Goal: Task Accomplishment & Management: Manage account settings

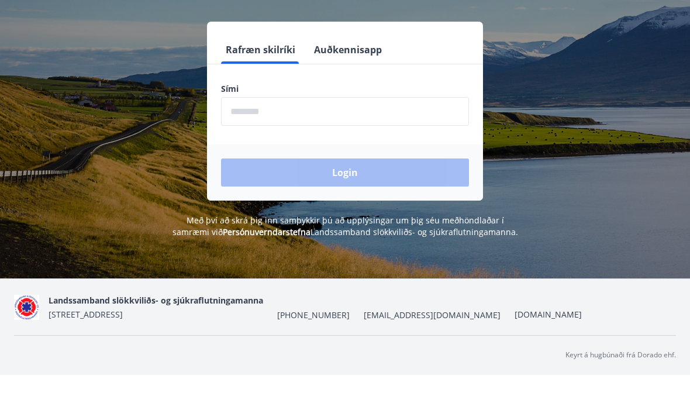
scroll to position [143, 0]
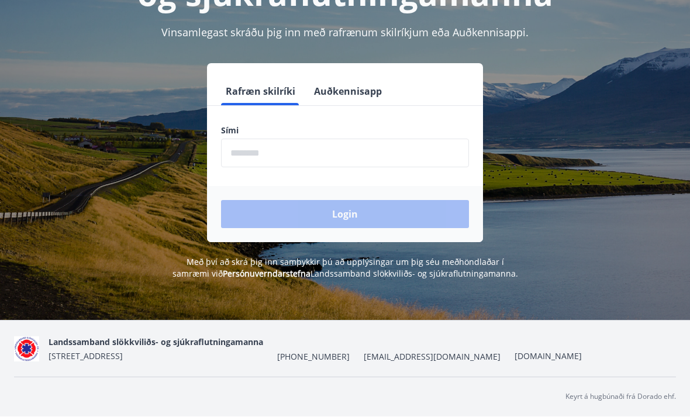
click at [359, 243] on div "Félagavefur, Landssamband slökkviliðs- og sjúkraflutningamanna Vinsamlegast skr…" at bounding box center [345, 92] width 690 height 376
click at [373, 222] on div "Login" at bounding box center [345, 214] width 276 height 56
click at [375, 239] on div "Login" at bounding box center [345, 214] width 276 height 56
click at [375, 238] on div "Login" at bounding box center [345, 214] width 276 height 56
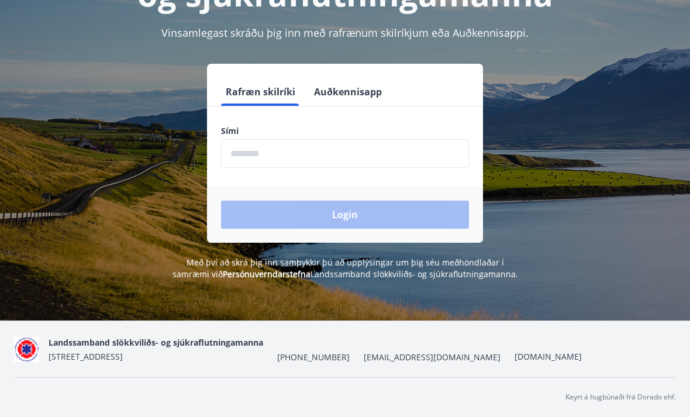
click at [381, 239] on div "Login" at bounding box center [345, 214] width 276 height 56
click at [378, 320] on div "Félagavefur, Landssamband slökkviliðs- og sjúkraflutningamanna Vinsamlegast skr…" at bounding box center [345, 112] width 690 height 417
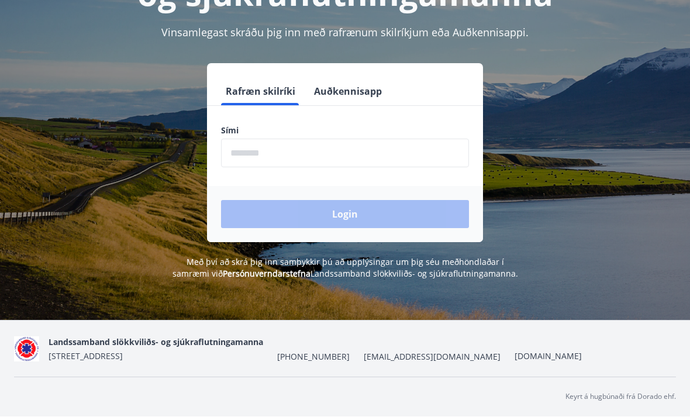
click at [305, 78] on div "Rafræn skilríki Auðkennisapp" at bounding box center [345, 92] width 276 height 28
click at [344, 80] on button "Auðkennisapp" at bounding box center [347, 92] width 77 height 28
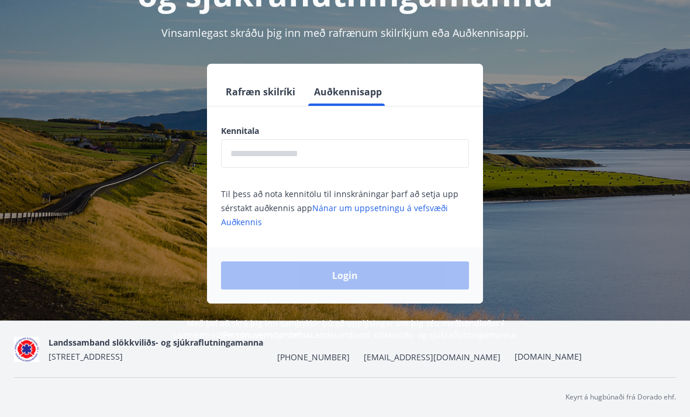
click at [272, 83] on button "Rafræn skilríki" at bounding box center [260, 92] width 79 height 28
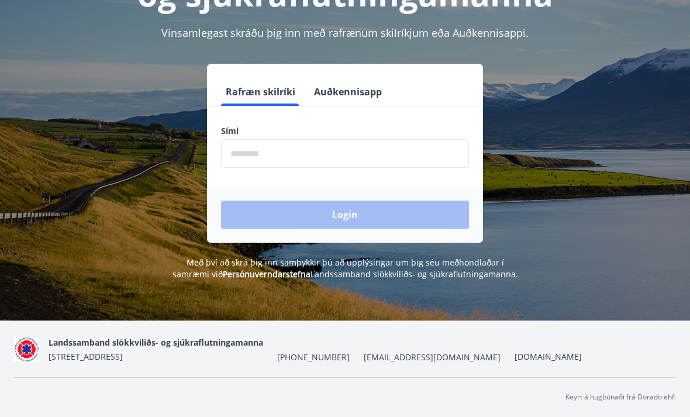
click at [293, 211] on div "Login" at bounding box center [345, 214] width 276 height 56
click at [313, 191] on div "Login" at bounding box center [345, 214] width 276 height 56
click at [312, 190] on div "Login" at bounding box center [345, 214] width 276 height 56
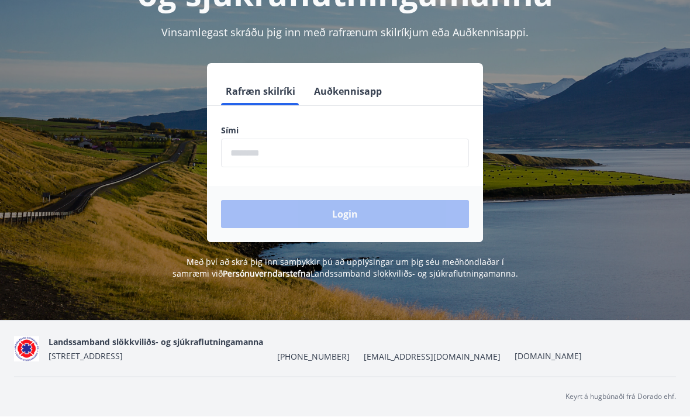
click at [300, 139] on input "phone" at bounding box center [345, 153] width 248 height 29
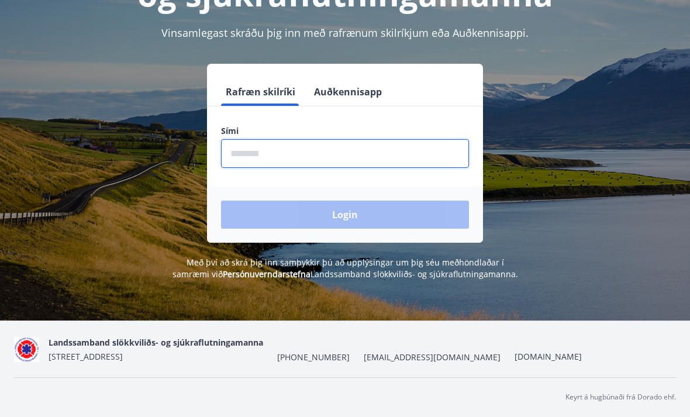
click at [300, 139] on input "phone" at bounding box center [345, 153] width 248 height 29
type input "********"
click at [220, 320] on div "Félagavefur, Landssamband slökkviliðs- og sjúkraflutningamanna Vinsamlegast skr…" at bounding box center [345, 112] width 690 height 417
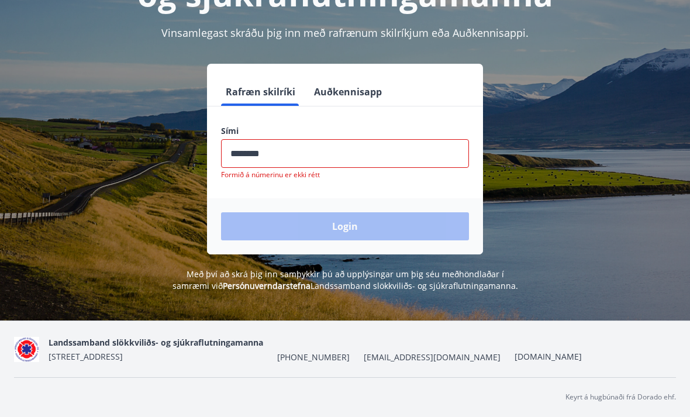
click at [240, 318] on div "Félagavefur, Landssamband slökkviliðs- og sjúkraflutningamanna Vinsamlegast skr…" at bounding box center [345, 112] width 690 height 417
click at [355, 92] on button "Auðkennisapp" at bounding box center [347, 92] width 77 height 28
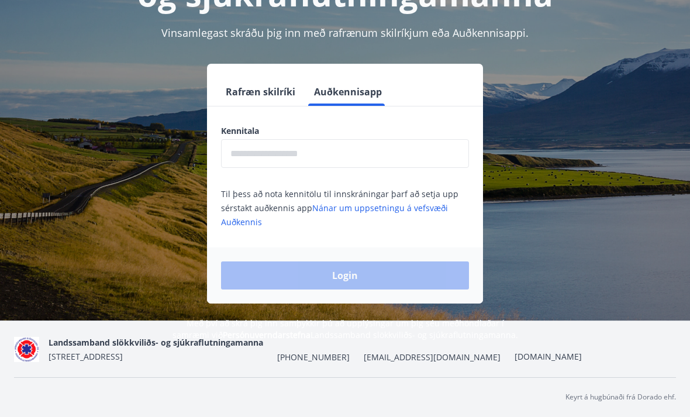
click at [354, 84] on button "Auðkennisapp" at bounding box center [347, 92] width 77 height 28
click at [260, 78] on button "Rafræn skilríki" at bounding box center [260, 92] width 79 height 28
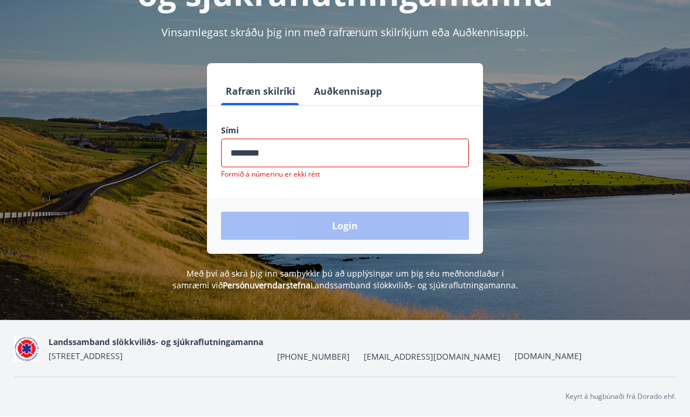
scroll to position [155, 0]
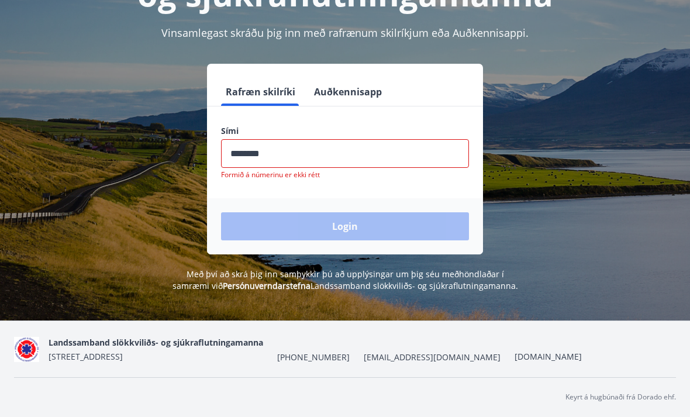
click at [288, 198] on div "Login" at bounding box center [345, 226] width 276 height 56
click at [305, 221] on div "Login" at bounding box center [345, 226] width 276 height 56
click at [318, 217] on div "Login" at bounding box center [345, 226] width 276 height 56
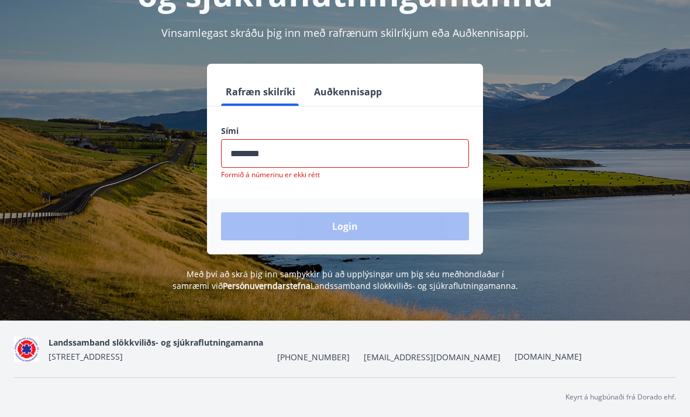
click at [310, 225] on div "Login" at bounding box center [345, 226] width 276 height 56
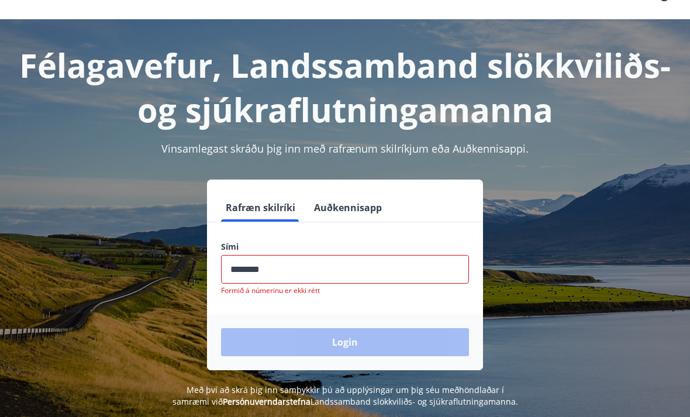
scroll to position [0, 0]
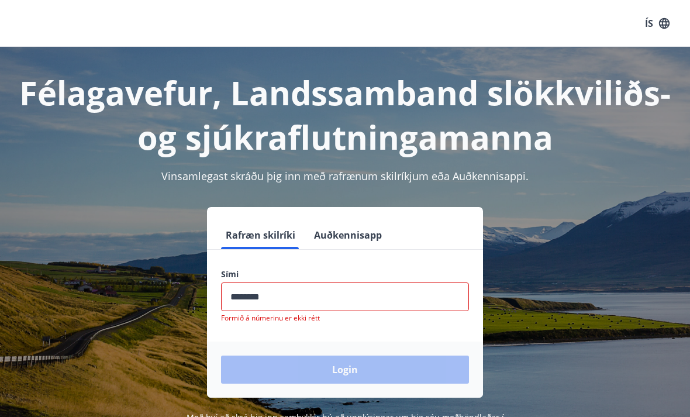
click at [335, 233] on button "Auðkennisapp" at bounding box center [347, 235] width 77 height 28
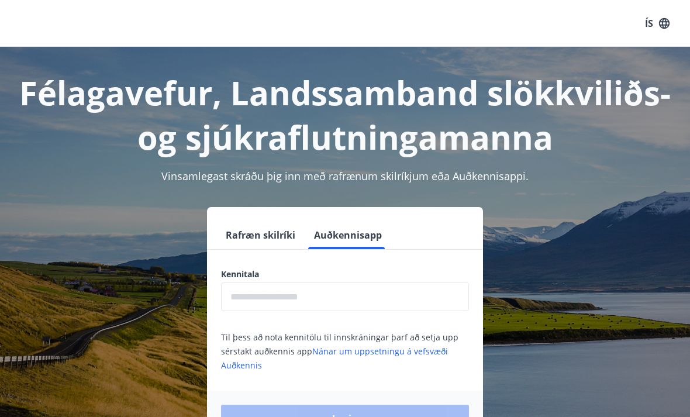
click at [364, 241] on button "Auðkennisapp" at bounding box center [347, 235] width 77 height 28
click at [261, 246] on button "Rafræn skilríki" at bounding box center [260, 235] width 79 height 28
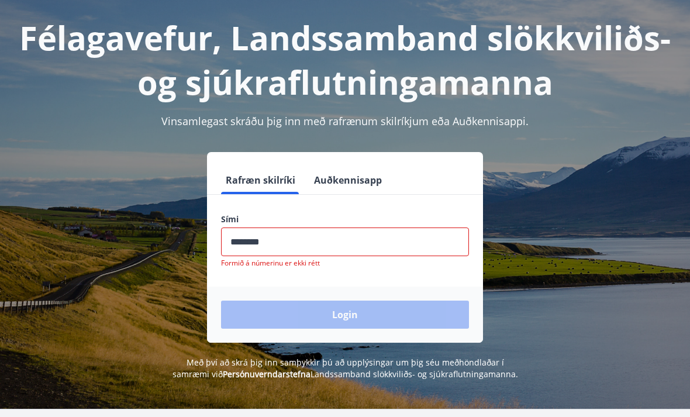
scroll to position [57, 0]
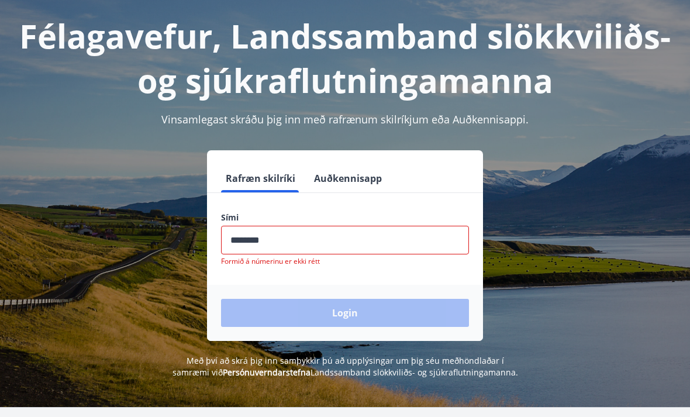
click at [405, 242] on input "phone" at bounding box center [345, 240] width 248 height 29
type input "********"
click at [313, 405] on div "Félagavefur, Landssamband slökkviliðs- og sjúkraflutningamanna Vinsamlegast skr…" at bounding box center [345, 198] width 690 height 417
click at [317, 402] on div "Félagavefur, Landssamband slökkviliðs- og sjúkraflutningamanna Vinsamlegast skr…" at bounding box center [345, 198] width 690 height 417
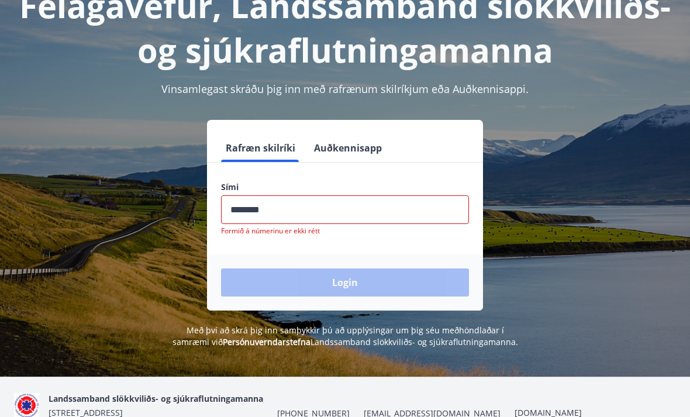
scroll to position [0, 0]
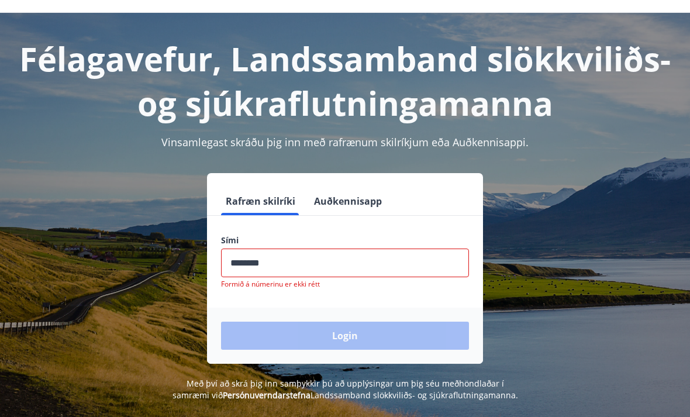
click at [382, 198] on button "Auðkennisapp" at bounding box center [347, 202] width 77 height 28
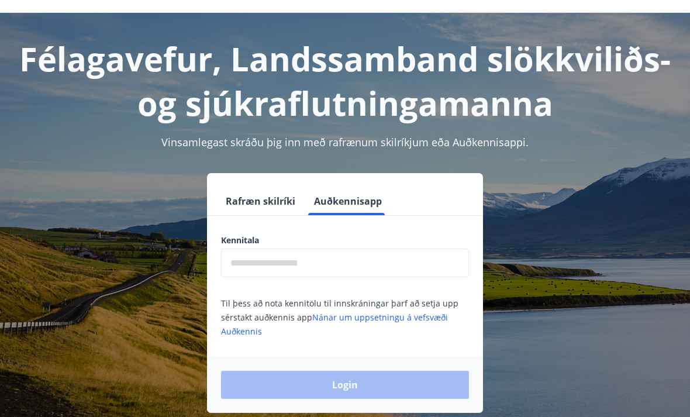
click at [355, 205] on button "Auðkennisapp" at bounding box center [347, 201] width 77 height 28
click at [353, 212] on button "Auðkennisapp" at bounding box center [347, 201] width 77 height 28
click at [256, 213] on button "Rafræn skilríki" at bounding box center [260, 201] width 79 height 28
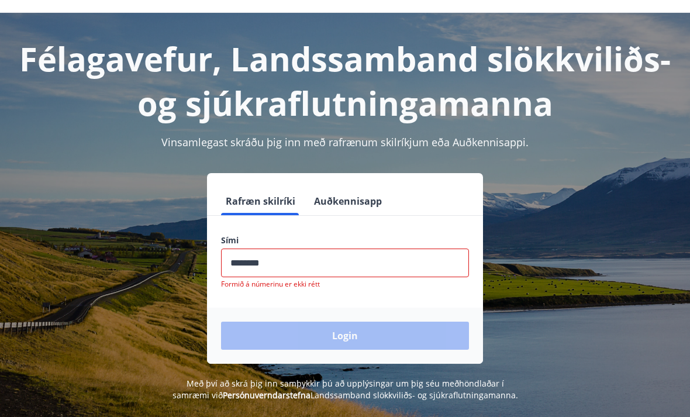
click at [261, 219] on form "Rafræn skilríki Auðkennisapp Sími ​ Formið á númerinu er ekki rétt Login" at bounding box center [345, 275] width 276 height 177
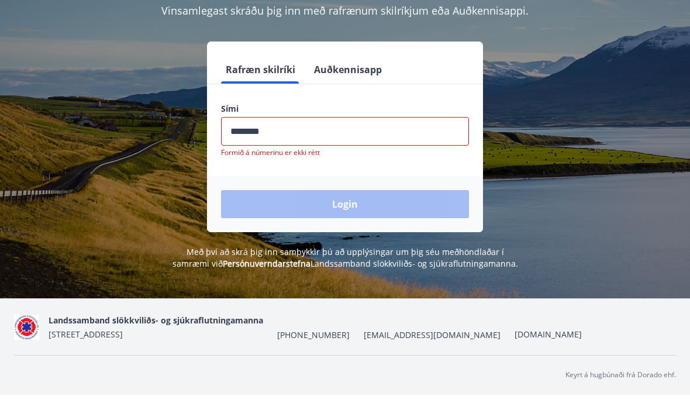
scroll to position [143, 0]
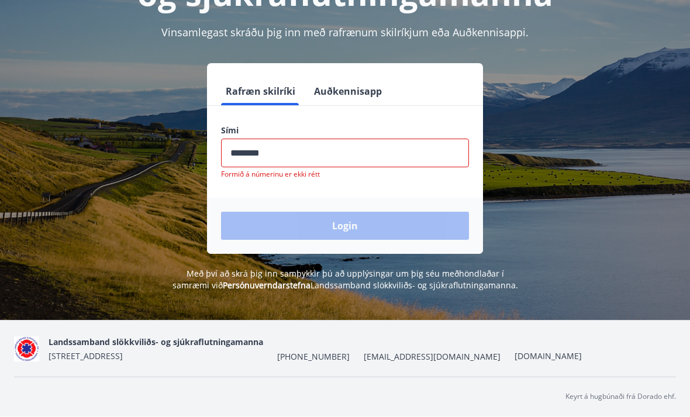
click at [347, 235] on div "Login" at bounding box center [345, 226] width 276 height 56
click at [308, 295] on div "Félagavefur, Landssamband slökkviliðs- og sjúkraflutningamanna Vinsamlegast skr…" at bounding box center [345, 112] width 690 height 417
click at [313, 293] on div "Félagavefur, Landssamband slökkviliðs- og sjúkraflutningamanna Vinsamlegast skr…" at bounding box center [345, 112] width 690 height 417
click at [312, 293] on div "Félagavefur, Landssamband slökkviliðs- og sjúkraflutningamanna Vinsamlegast skr…" at bounding box center [345, 112] width 690 height 417
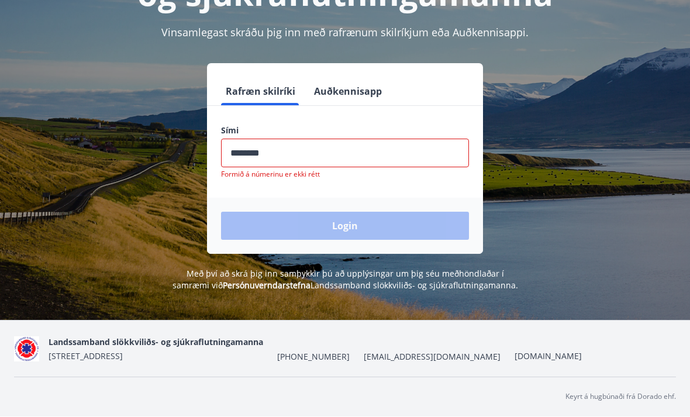
click at [324, 285] on span "Með því að skrá þig inn samþykkir þú að upplýsingar um þig séu meðhöndlaðar í s…" at bounding box center [344, 279] width 345 height 23
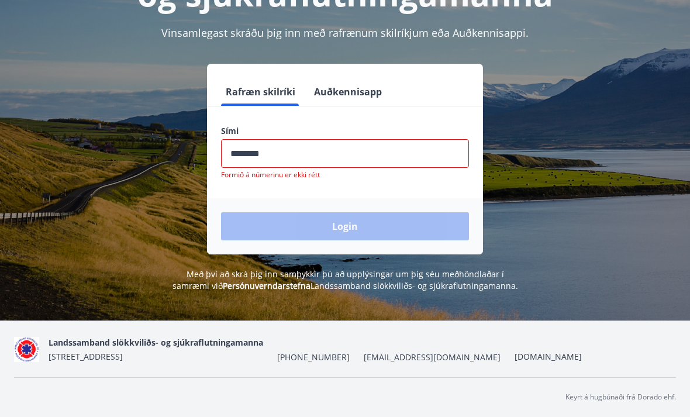
click at [366, 230] on div "Login" at bounding box center [345, 226] width 276 height 56
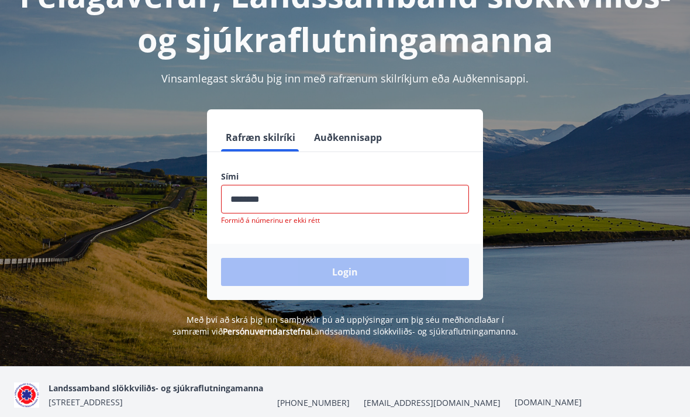
scroll to position [0, 0]
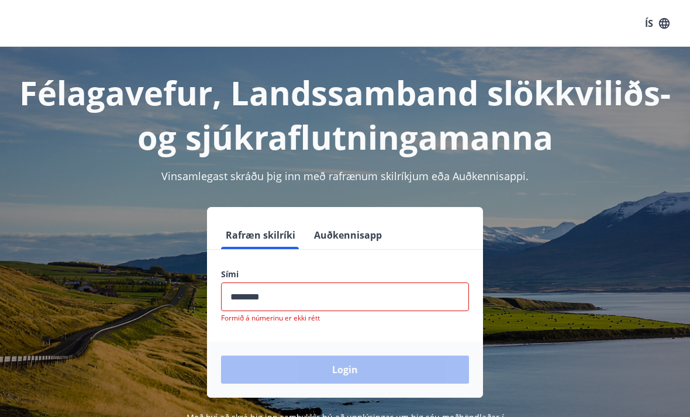
click at [357, 224] on button "Auðkennisapp" at bounding box center [347, 235] width 77 height 28
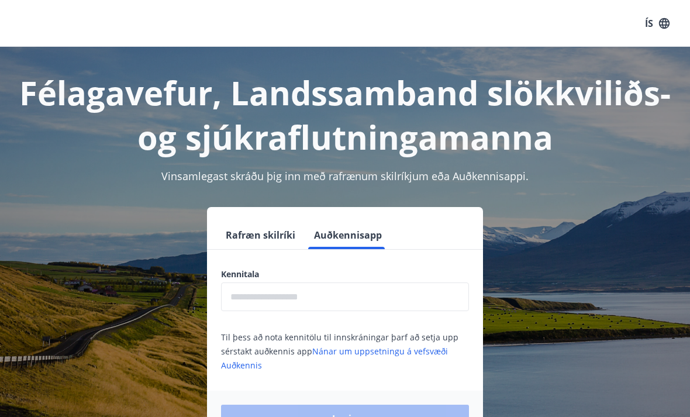
click at [360, 238] on button "Auðkennisapp" at bounding box center [347, 235] width 77 height 28
click at [343, 241] on button "Auðkennisapp" at bounding box center [347, 235] width 77 height 28
click at [274, 226] on button "Rafræn skilríki" at bounding box center [260, 235] width 79 height 28
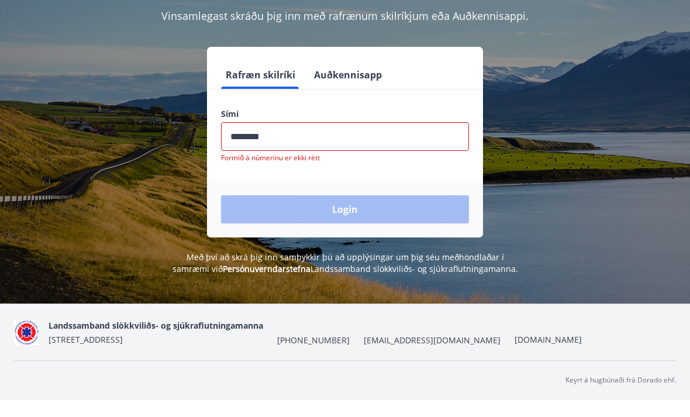
scroll to position [143, 0]
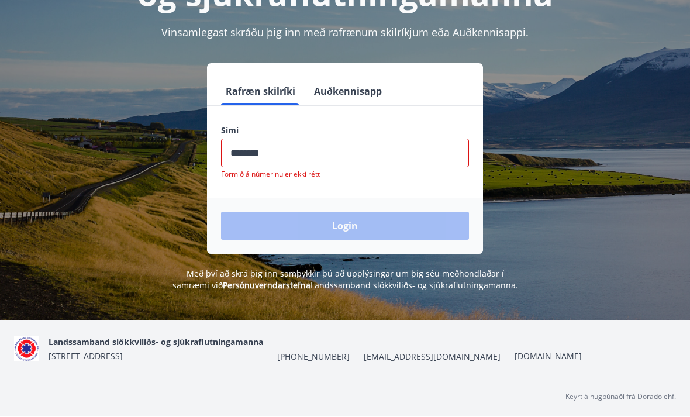
click at [611, 143] on div "Rafræn skilríki Auðkennisapp Sími ​ Formið á númerinu er ekki rétt Login" at bounding box center [345, 159] width 662 height 191
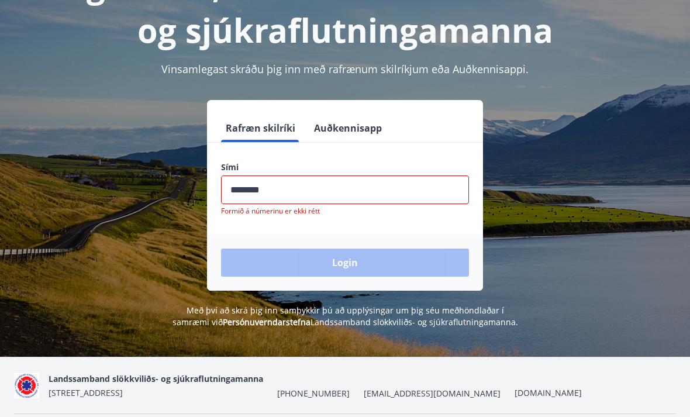
scroll to position [105, 0]
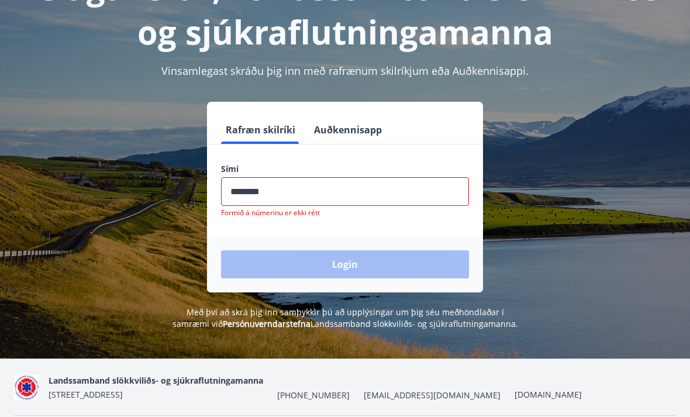
click at [347, 285] on div "Login" at bounding box center [345, 265] width 276 height 56
click at [372, 271] on div "Login" at bounding box center [345, 265] width 276 height 56
click at [374, 272] on div "Login" at bounding box center [345, 265] width 276 height 56
click at [373, 271] on div "Login" at bounding box center [345, 265] width 276 height 56
click at [360, 270] on div "Login" at bounding box center [345, 265] width 276 height 56
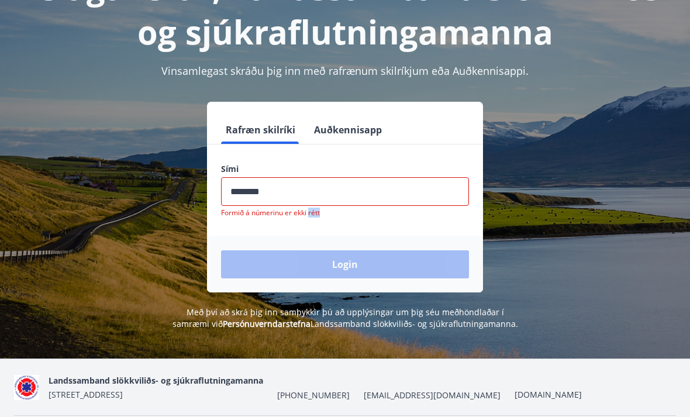
click at [367, 271] on div "Login" at bounding box center [345, 265] width 276 height 56
click at [367, 270] on div "Login" at bounding box center [345, 265] width 276 height 56
click at [363, 266] on div "Login" at bounding box center [345, 265] width 276 height 56
click at [362, 266] on div "Login" at bounding box center [345, 265] width 276 height 56
click at [362, 264] on div "Login" at bounding box center [345, 265] width 276 height 56
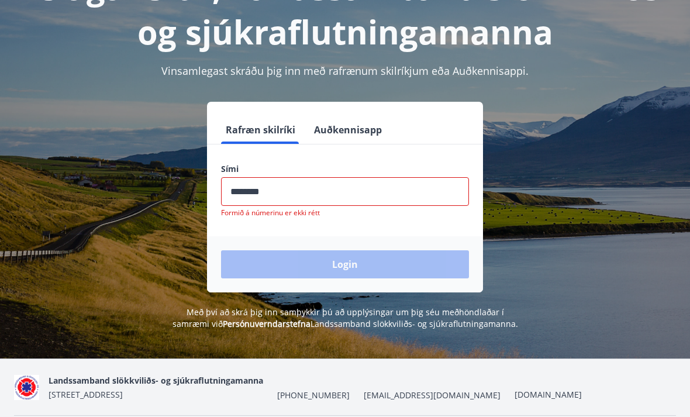
click at [362, 264] on div "Login" at bounding box center [345, 265] width 276 height 56
click at [355, 280] on div "Login" at bounding box center [345, 265] width 276 height 56
click at [299, 214] on p "Formið á númerinu er ekki rétt" at bounding box center [345, 213] width 248 height 9
click at [293, 281] on div "Login" at bounding box center [345, 265] width 276 height 56
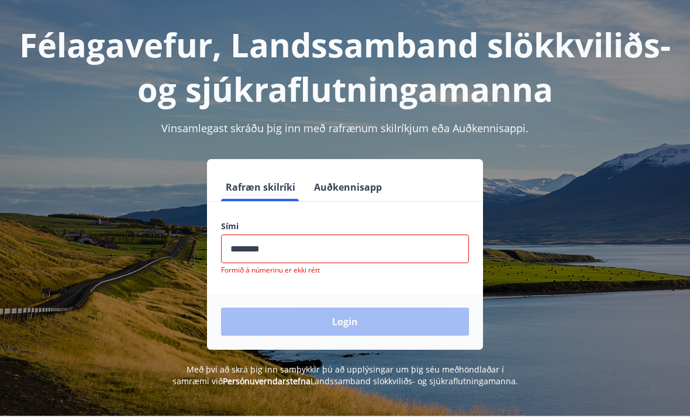
scroll to position [0, 0]
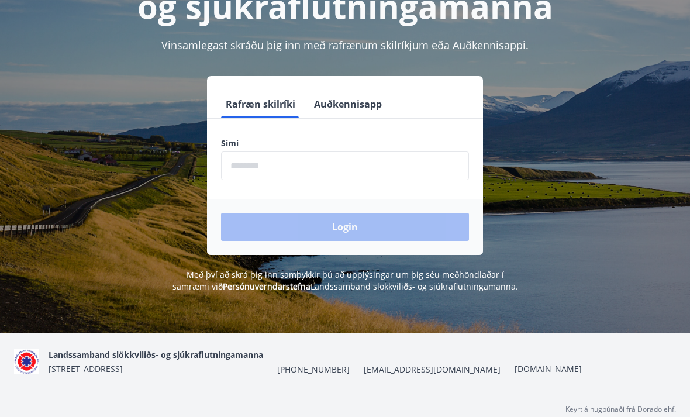
click at [391, 235] on div "Login" at bounding box center [345, 227] width 276 height 56
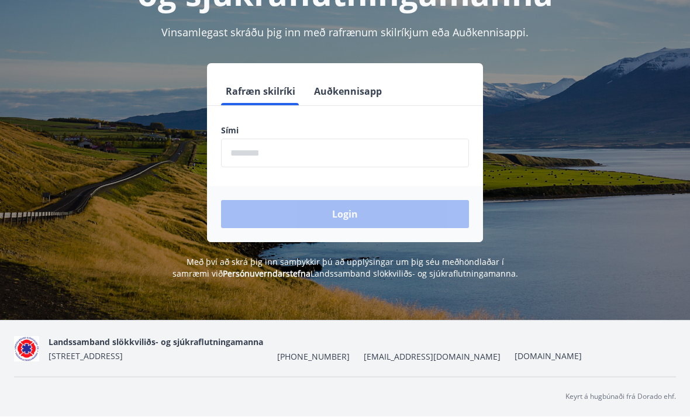
click at [319, 363] on span "[PHONE_NUMBER]" at bounding box center [313, 357] width 72 height 12
click at [316, 363] on span "[PHONE_NUMBER]" at bounding box center [313, 357] width 72 height 12
click at [315, 377] on div "Landssamband slökkviliðs- og sjúkraflutningamanna [STREET_ADDRESS] [PHONE_NUMBE…" at bounding box center [345, 349] width 662 height 56
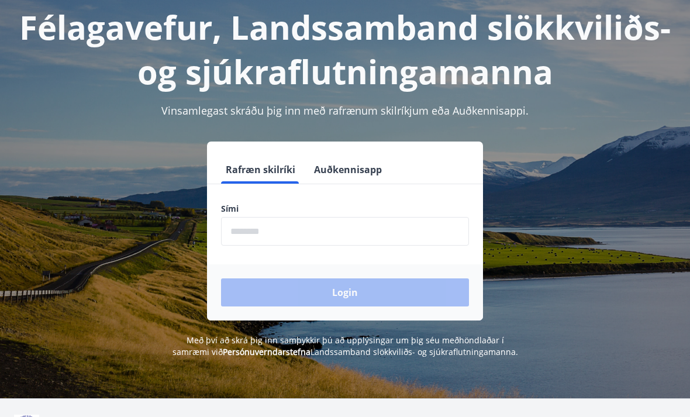
scroll to position [0, 0]
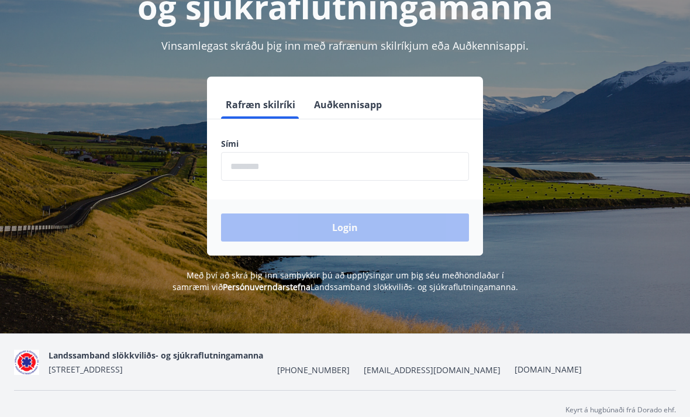
scroll to position [143, 0]
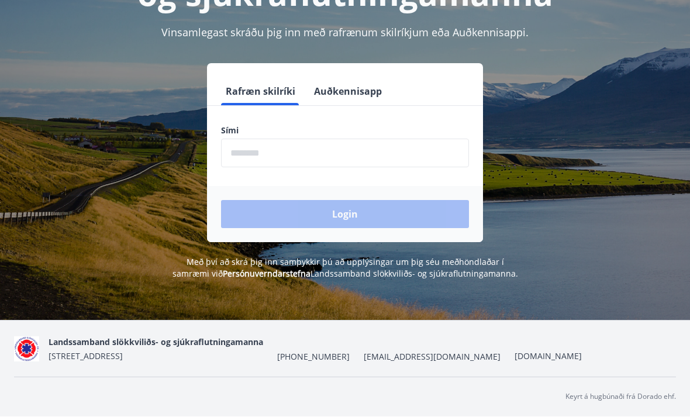
click at [364, 236] on div "Login" at bounding box center [345, 214] width 276 height 56
click at [403, 363] on div "Landssamband slökkviliðs- og sjúkraflutningamanna Norðurbrún 2, 104 Reykjavík +…" at bounding box center [315, 349] width 533 height 28
click at [320, 363] on span "[PHONE_NUMBER]" at bounding box center [313, 357] width 72 height 12
click at [346, 377] on div "Landssamband slökkviliðs- og sjúkraflutningamanna [STREET_ADDRESS] [PHONE_NUMBE…" at bounding box center [345, 349] width 662 height 56
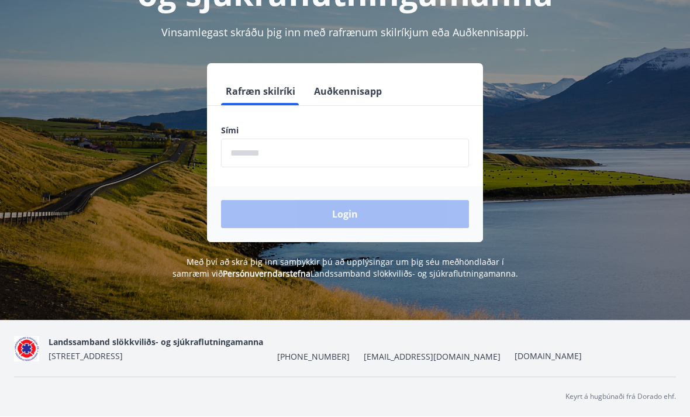
click at [364, 363] on span "[EMAIL_ADDRESS][DOMAIN_NAME]" at bounding box center [432, 357] width 137 height 12
click at [335, 363] on div "Landssamband slökkviliðs- og sjúkraflutningamanna [STREET_ADDRESS] [PHONE_NUMBE…" at bounding box center [315, 349] width 533 height 28
click at [301, 363] on span "[PHONE_NUMBER]" at bounding box center [313, 357] width 72 height 12
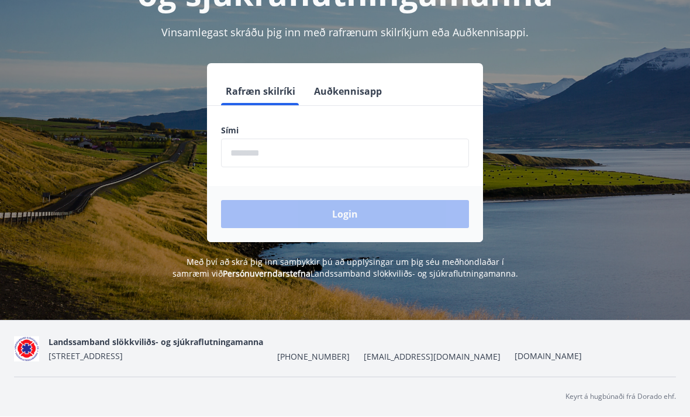
click at [305, 363] on span "[PHONE_NUMBER]" at bounding box center [313, 357] width 72 height 12
click at [307, 363] on span "[PHONE_NUMBER]" at bounding box center [313, 357] width 72 height 12
click at [300, 363] on span "[PHONE_NUMBER]" at bounding box center [313, 357] width 72 height 12
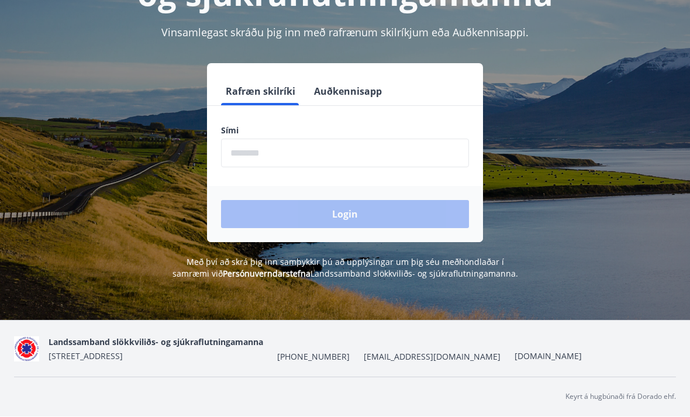
click at [302, 363] on span "[PHONE_NUMBER]" at bounding box center [313, 357] width 72 height 12
click at [297, 377] on div "Landssamband slökkviliðs- og sjúkraflutningamanna Norðurbrún 2, 104 Reykjavík +…" at bounding box center [345, 349] width 662 height 56
click at [296, 377] on div "Landssamband slökkviliðs- og sjúkraflutningamanna Norðurbrún 2, 104 Reykjavík +…" at bounding box center [345, 349] width 662 height 56
click at [316, 153] on input "phone" at bounding box center [345, 153] width 248 height 29
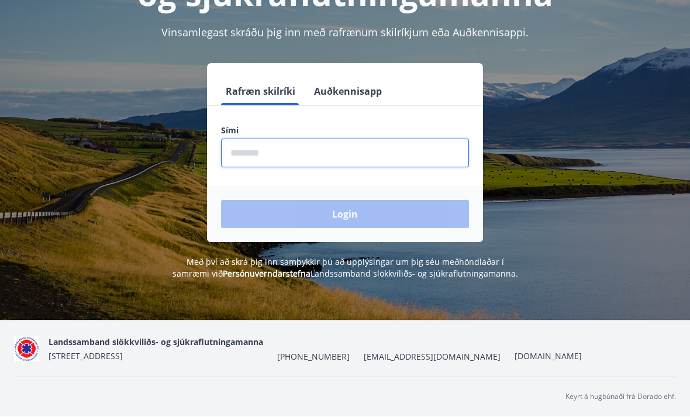
click at [353, 91] on button "Auðkennisapp" at bounding box center [347, 92] width 77 height 28
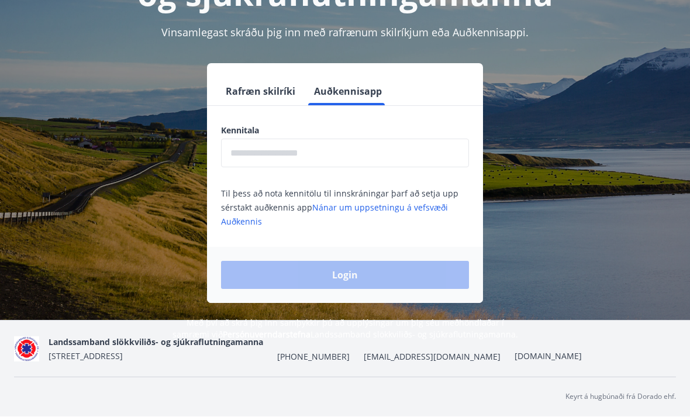
click at [358, 293] on div "Login" at bounding box center [345, 275] width 276 height 56
click at [357, 293] on div "Login" at bounding box center [345, 275] width 276 height 56
click at [268, 89] on button "Rafræn skilríki" at bounding box center [260, 92] width 79 height 28
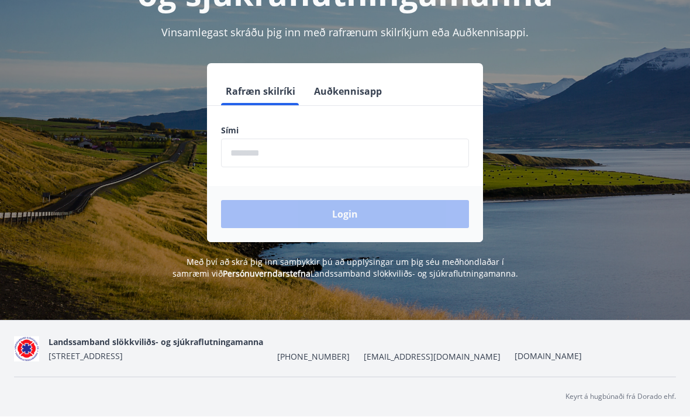
click at [37, 362] on img at bounding box center [26, 349] width 25 height 25
click at [36, 362] on img at bounding box center [26, 349] width 25 height 25
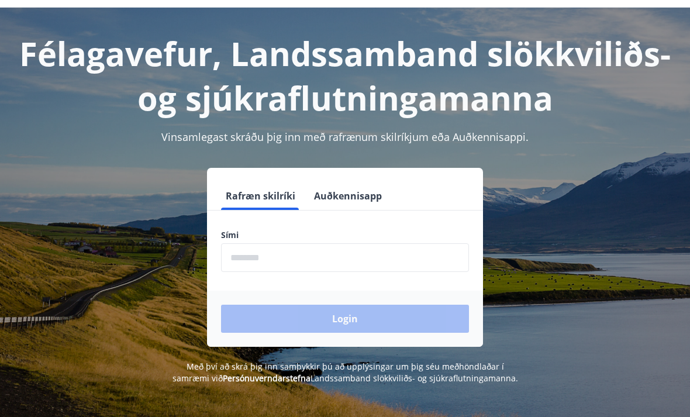
scroll to position [0, 0]
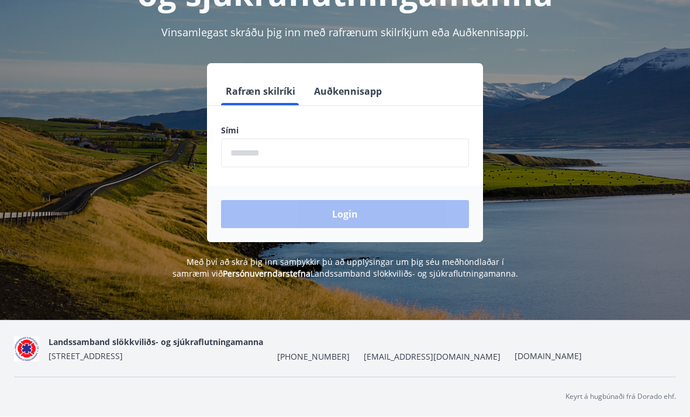
scroll to position [144, 0]
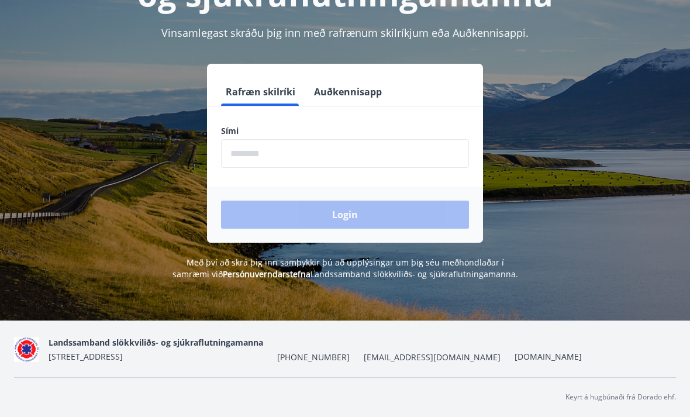
click at [364, 208] on div "Login" at bounding box center [345, 214] width 276 height 56
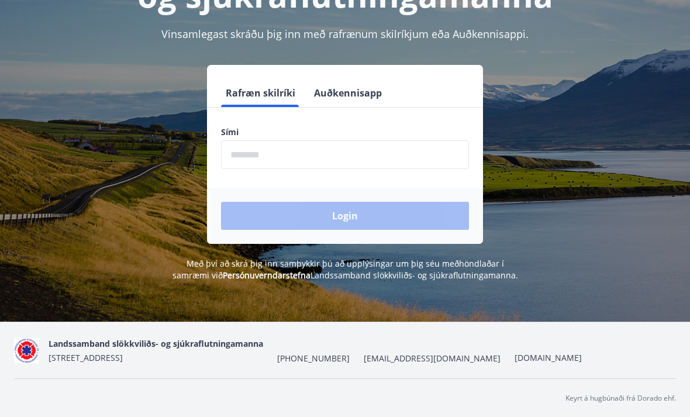
scroll to position [143, 0]
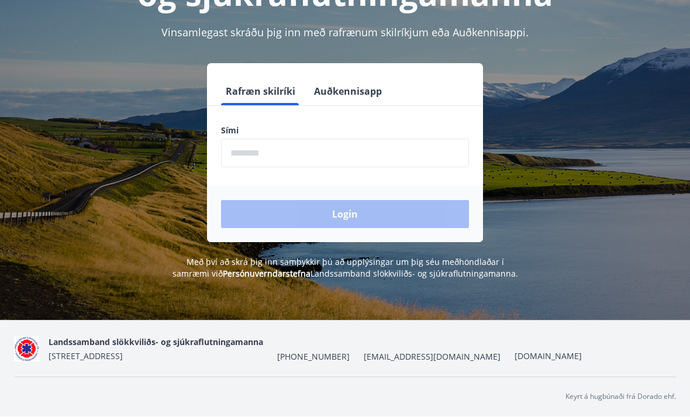
click at [29, 362] on img at bounding box center [26, 349] width 25 height 25
click at [37, 362] on img at bounding box center [26, 349] width 25 height 25
click at [36, 362] on img at bounding box center [26, 349] width 25 height 25
click at [47, 363] on nav "Landssamband slökkviliðs- og sjúkraflutningamanna Norðurbrún 2, 104 Reykjavík +…" at bounding box center [345, 349] width 662 height 28
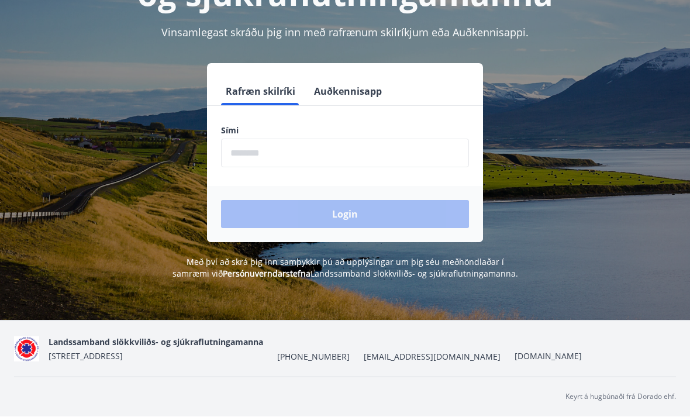
click at [371, 363] on span "[EMAIL_ADDRESS][DOMAIN_NAME]" at bounding box center [432, 357] width 137 height 12
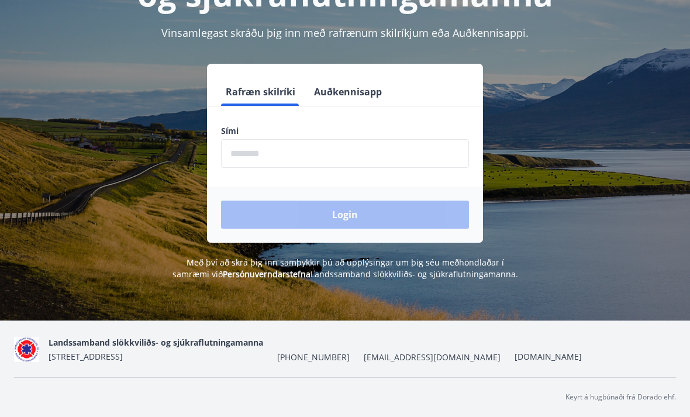
scroll to position [182, 0]
click at [637, 401] on p "Keyrt á hugbúnaði frá Dorado ehf." at bounding box center [620, 397] width 110 height 11
click at [636, 400] on p "Keyrt á hugbúnaði frá Dorado ehf." at bounding box center [620, 397] width 110 height 11
click at [627, 389] on div "Keyrt á hugbúnaði frá Dorado ehf." at bounding box center [345, 396] width 662 height 39
click at [627, 388] on div "Keyrt á hugbúnaði frá Dorado ehf." at bounding box center [345, 396] width 662 height 39
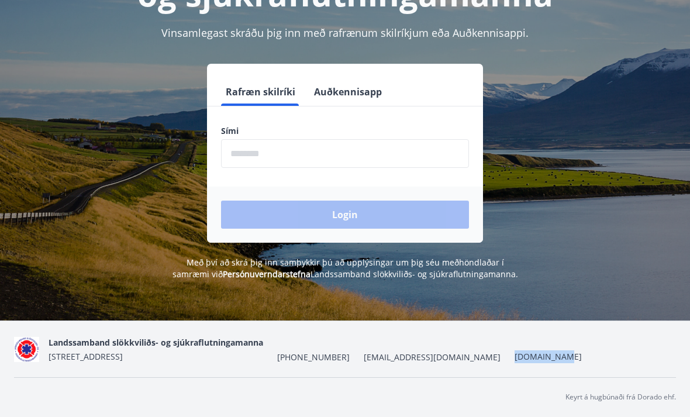
click at [546, 275] on div "Félagavefur, Landssamband slökkviliðs- og sjúkraflutningamanna Vinsamlegast skr…" at bounding box center [345, 112] width 690 height 417
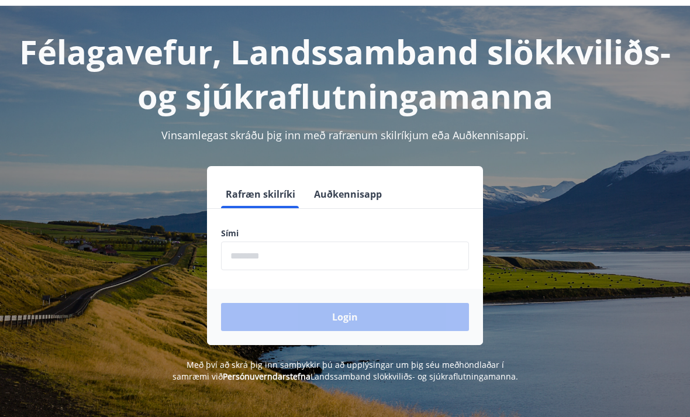
scroll to position [0, 0]
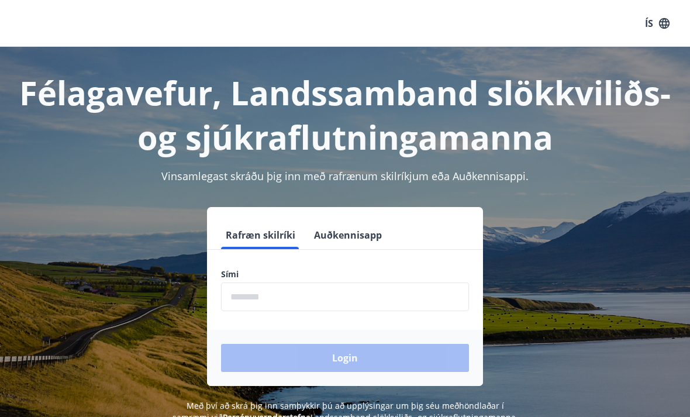
click at [289, 301] on input "phone" at bounding box center [345, 296] width 248 height 29
click at [309, 241] on button "Auðkennisapp" at bounding box center [347, 235] width 77 height 28
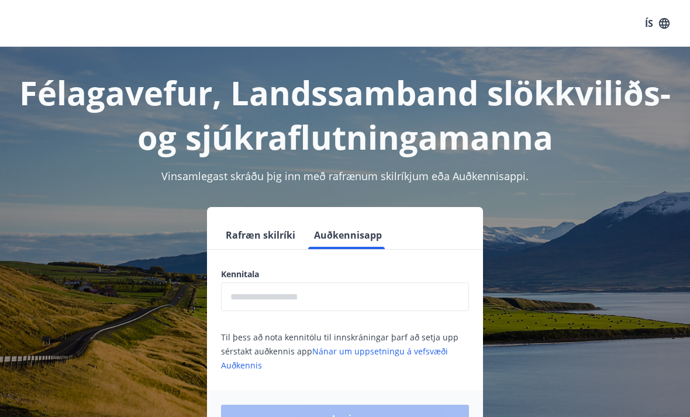
click at [341, 257] on form "Rafræn skilríki Auðkennisapp Kennitala ​ Til þess að nota kennitölu til innskrá…" at bounding box center [345, 334] width 276 height 226
click at [298, 225] on button "Rafræn skilríki" at bounding box center [260, 235] width 79 height 28
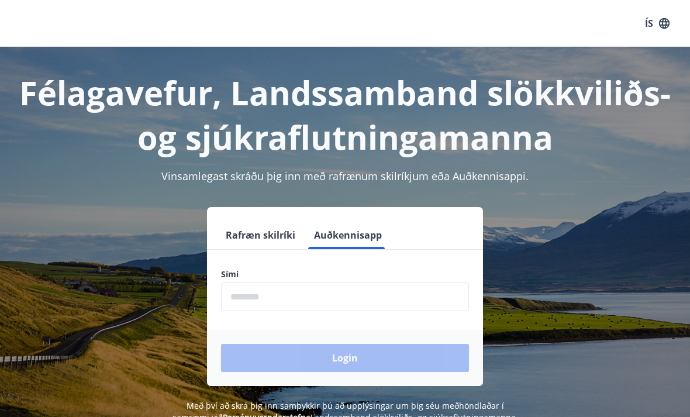
click at [248, 245] on button "Rafræn skilríki" at bounding box center [260, 235] width 79 height 28
click at [666, 18] on icon "button" at bounding box center [664, 23] width 13 height 13
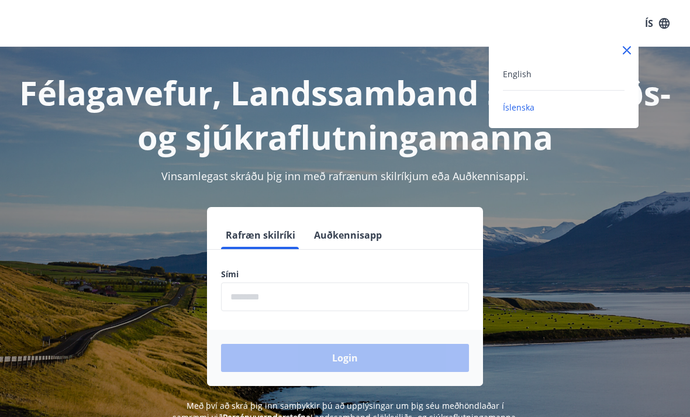
click at [627, 40] on div at bounding box center [564, 50] width 150 height 23
click at [651, 60] on div at bounding box center [345, 208] width 690 height 417
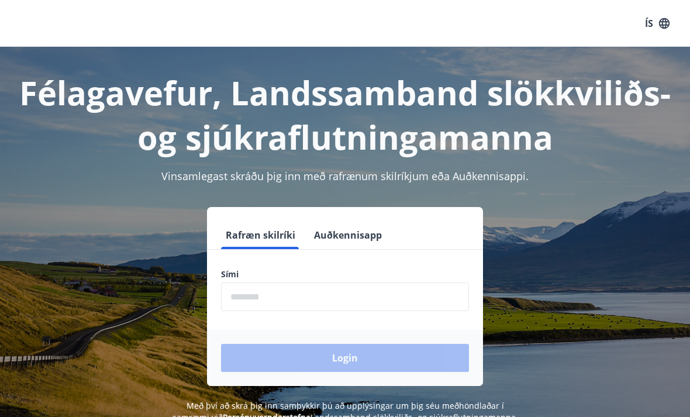
click at [622, 49] on div "Félagavefur, Landssamband slökkviliðs- og sjúkraflutningamanna" at bounding box center [345, 103] width 662 height 112
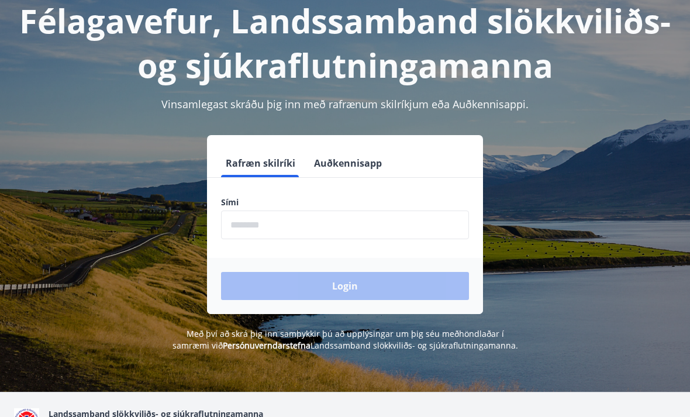
scroll to position [143, 0]
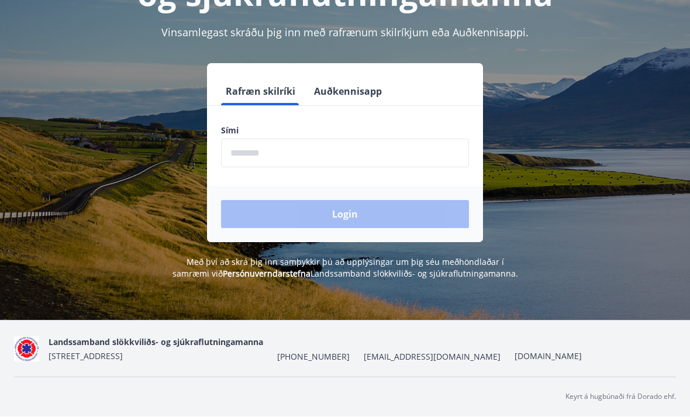
click at [46, 316] on div "Félagavefur, Landssamband slökkviliðs- og sjúkraflutningamanna Vinsamlegast skr…" at bounding box center [345, 112] width 690 height 417
click at [22, 362] on img at bounding box center [26, 349] width 25 height 25
click at [24, 362] on img at bounding box center [26, 349] width 25 height 25
click at [23, 362] on img at bounding box center [26, 349] width 25 height 25
click at [21, 362] on img at bounding box center [26, 349] width 25 height 25
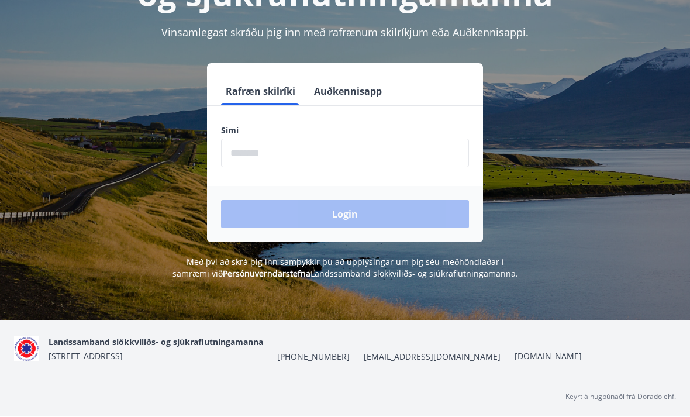
click at [21, 362] on img at bounding box center [26, 349] width 25 height 25
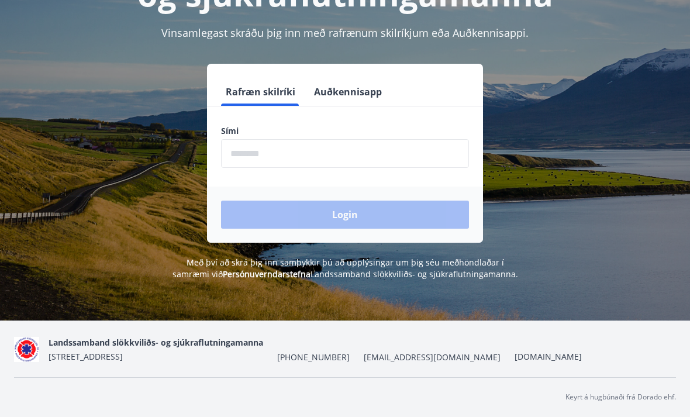
scroll to position [129, 0]
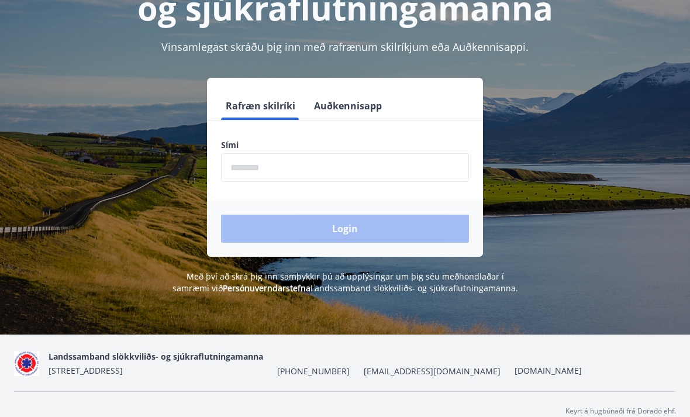
click at [29, 376] on img at bounding box center [26, 363] width 25 height 25
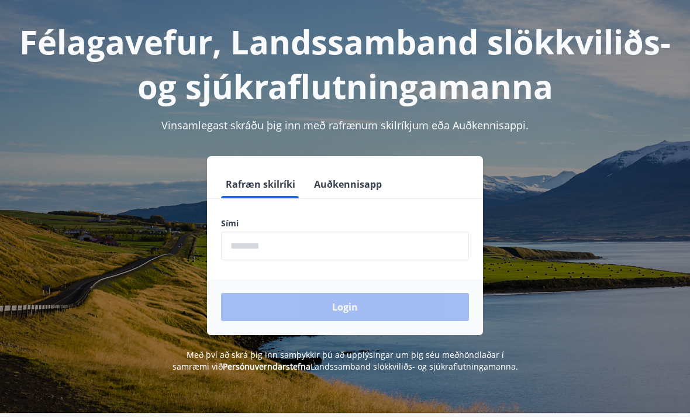
scroll to position [50, 0]
click at [196, 157] on div "Rafræn skilríki Auðkennisapp Sími ​ Login" at bounding box center [345, 246] width 662 height 179
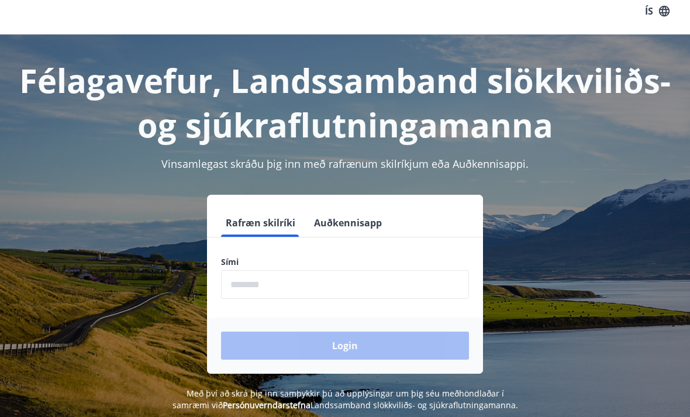
scroll to position [0, 0]
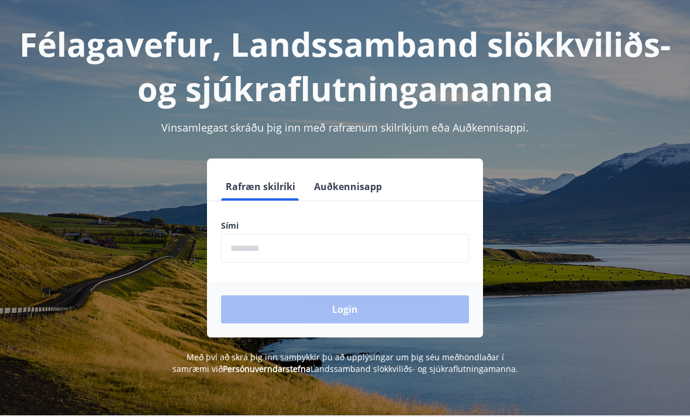
scroll to position [143, 0]
